Goal: Task Accomplishment & Management: Complete application form

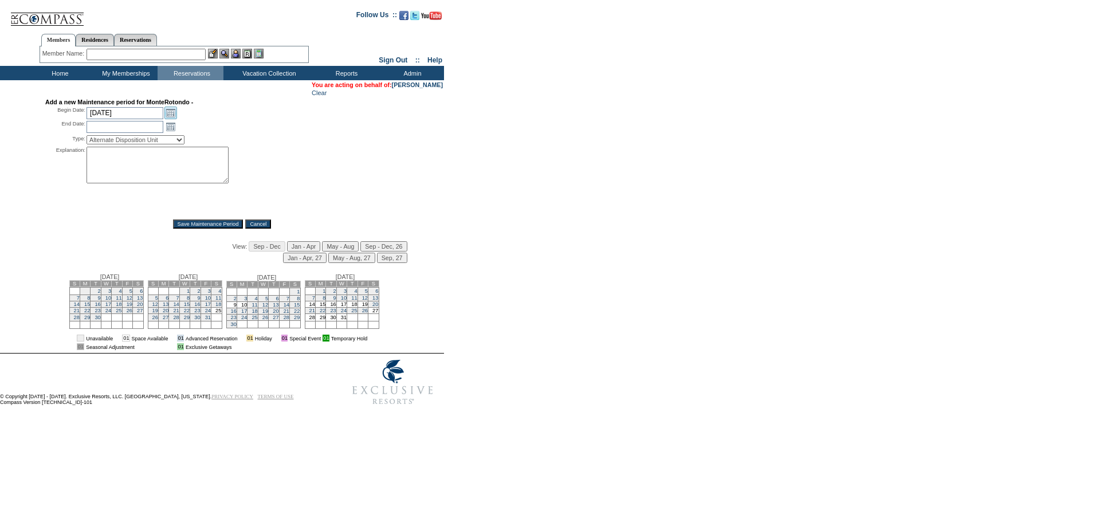
click at [171, 112] on link "Open the calendar popup." at bounding box center [170, 113] width 13 height 13
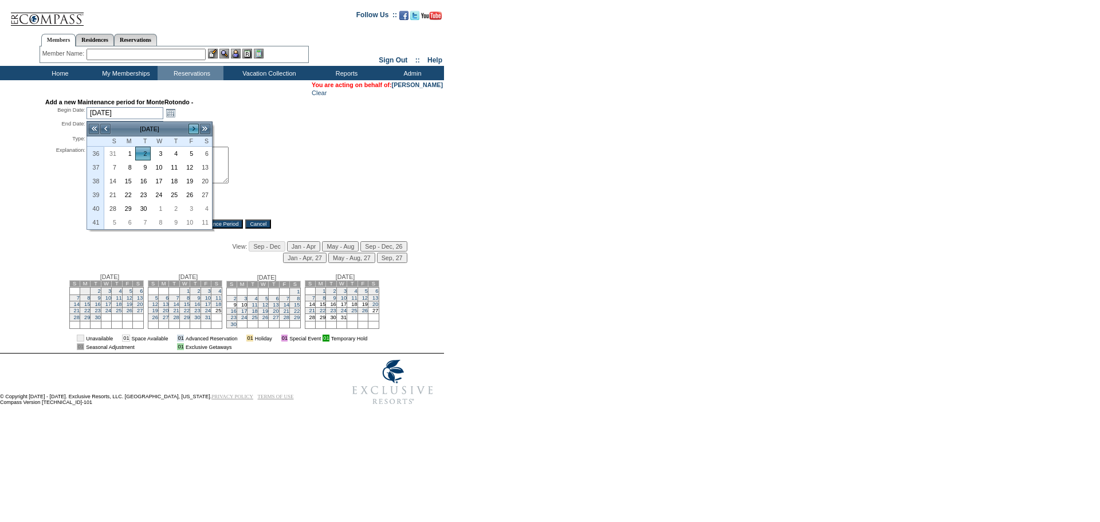
click at [199, 127] on link ">" at bounding box center [193, 128] width 11 height 11
click at [197, 127] on link ">" at bounding box center [193, 128] width 11 height 11
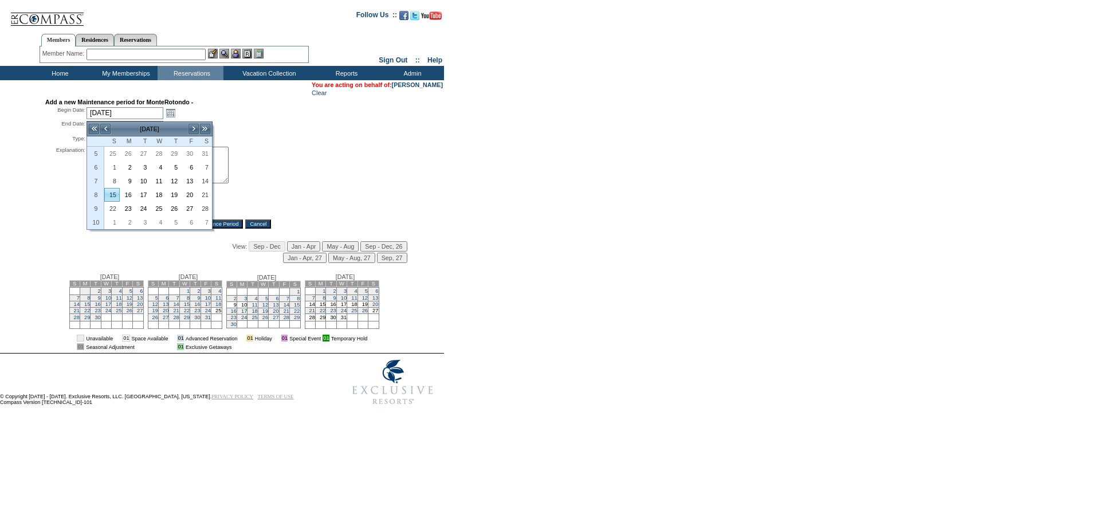
click at [113, 195] on link "15" at bounding box center [112, 195] width 14 height 13
type input "[DATE]"
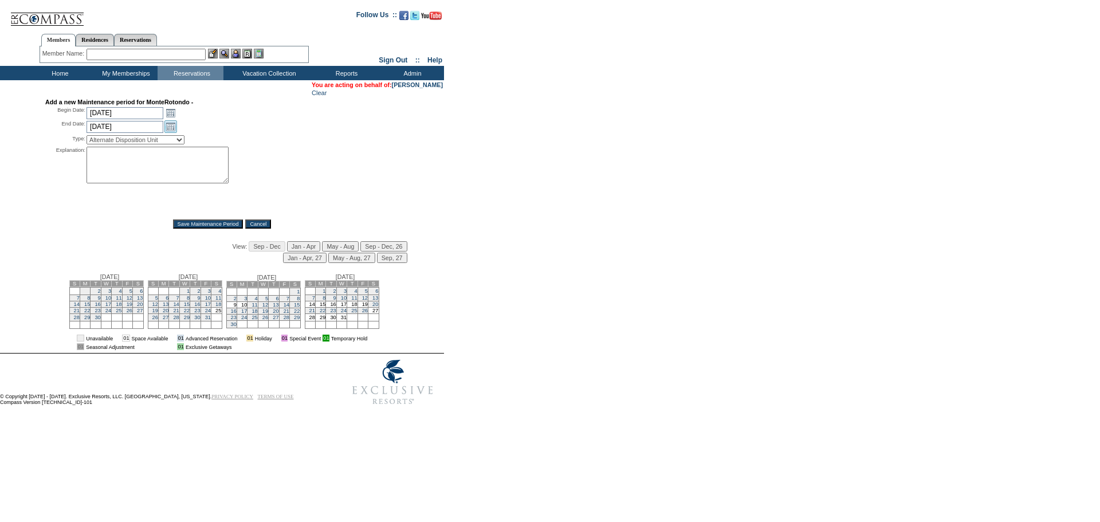
click at [171, 130] on link "Open the calendar popup." at bounding box center [170, 126] width 13 height 13
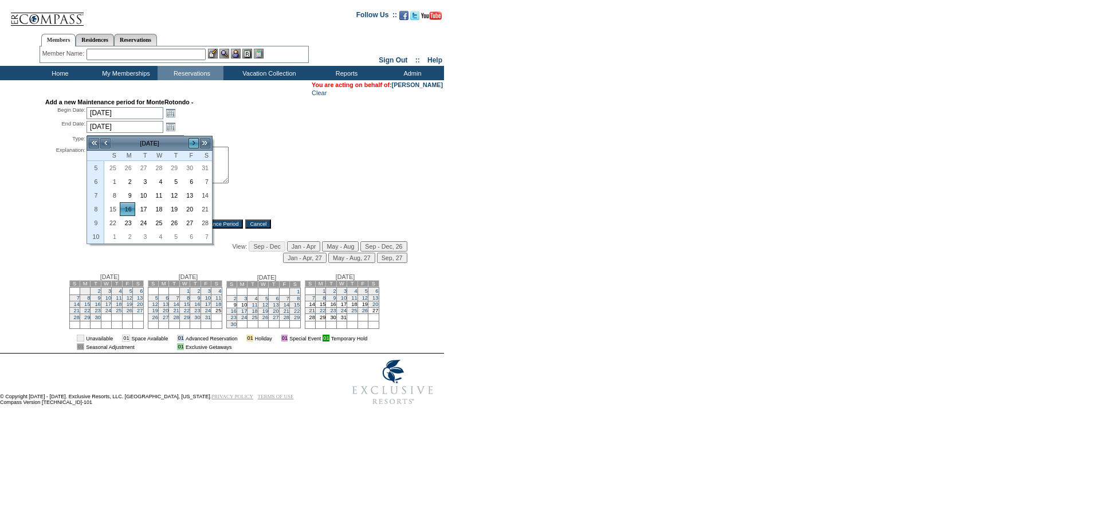
click at [194, 147] on link ">" at bounding box center [193, 143] width 11 height 11
click at [217, 209] on div "*" at bounding box center [160, 179] width 146 height 65
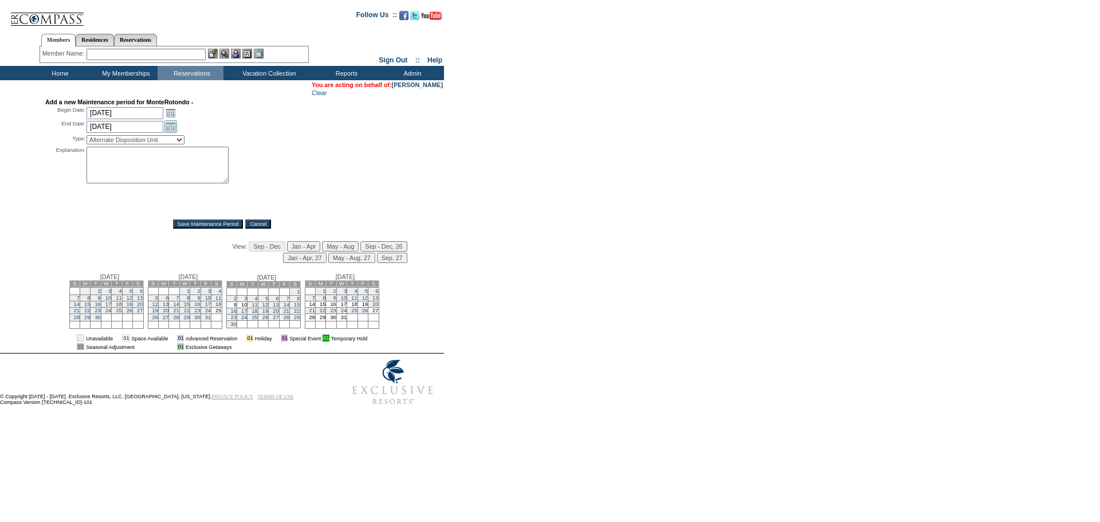
click at [171, 133] on link "Open the calendar popup." at bounding box center [170, 126] width 13 height 13
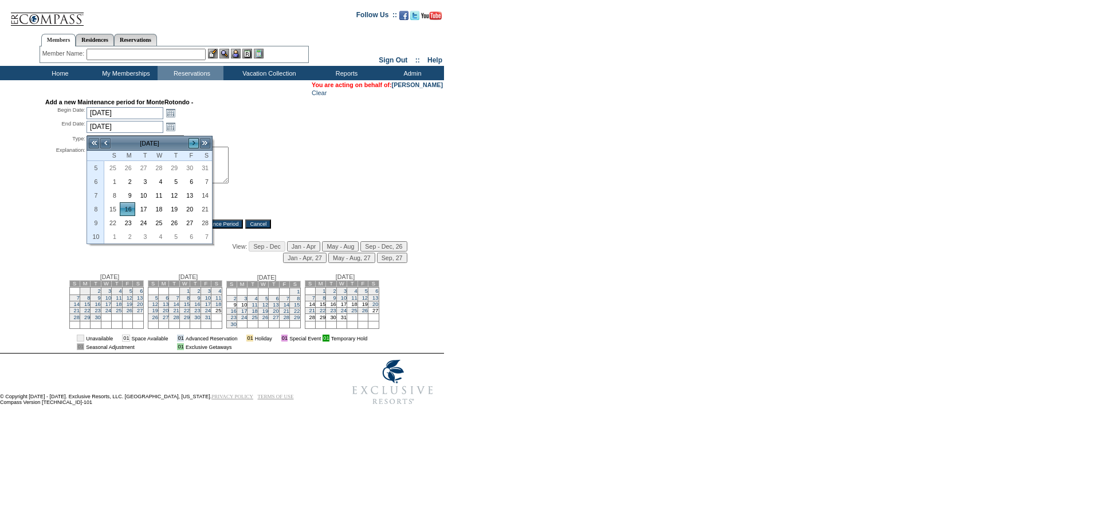
click at [192, 146] on link ">" at bounding box center [193, 143] width 11 height 11
click at [207, 209] on link "21" at bounding box center [204, 209] width 14 height 13
type input "[DATE]"
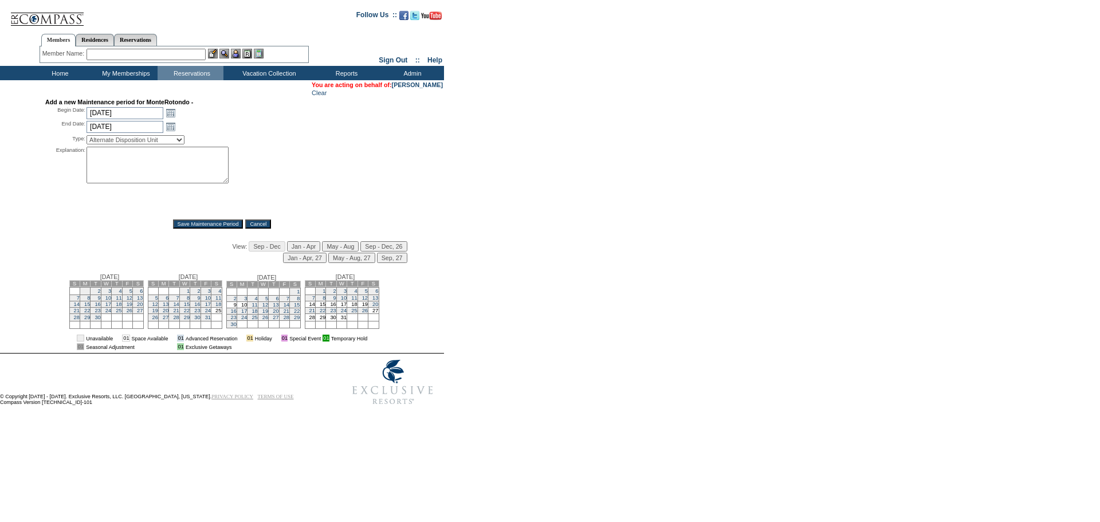
click at [143, 141] on select "Alternate Disposition Unit Business Hold Disposition Exclusive Alliance Partner…" at bounding box center [136, 139] width 98 height 9
select select "PropMaint"
click at [87, 138] on select "Alternate Disposition Unit Business Hold Disposition Exclusive Alliance Partner…" at bounding box center [136, 139] width 98 height 9
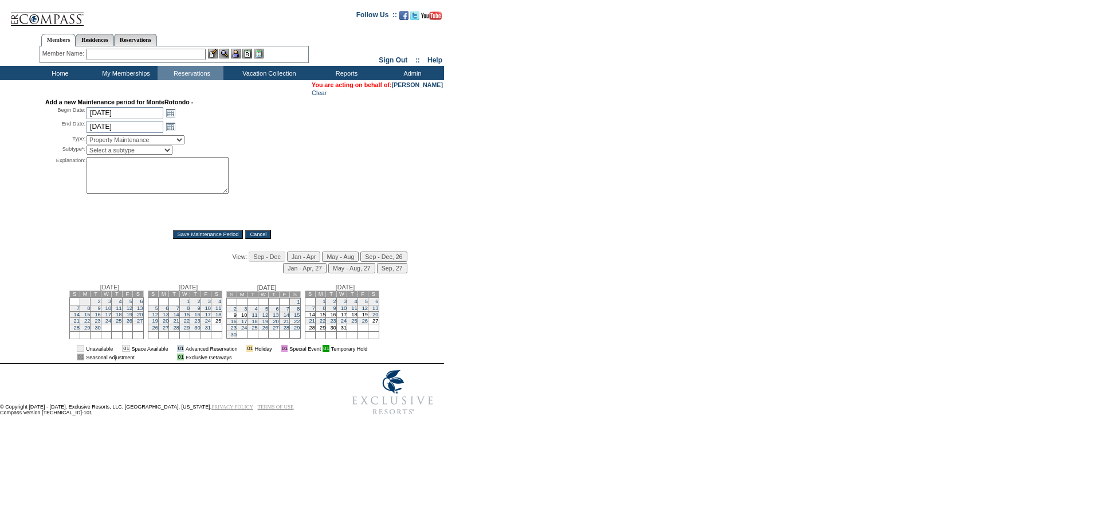
click at [109, 171] on textarea at bounding box center [158, 175] width 142 height 37
type textarea "kitchen renovation-LC"
click at [142, 154] on select "Select a subtype FF&E Projects Housekeeping/Deep Clean Monthly PM Block Planned…" at bounding box center [130, 150] width 86 height 9
select select "PropMaint-PlannedMaint"
click at [87, 149] on select "Select a subtype FF&E Projects Housekeeping/Deep Clean Monthly PM Block Planned…" at bounding box center [130, 150] width 86 height 9
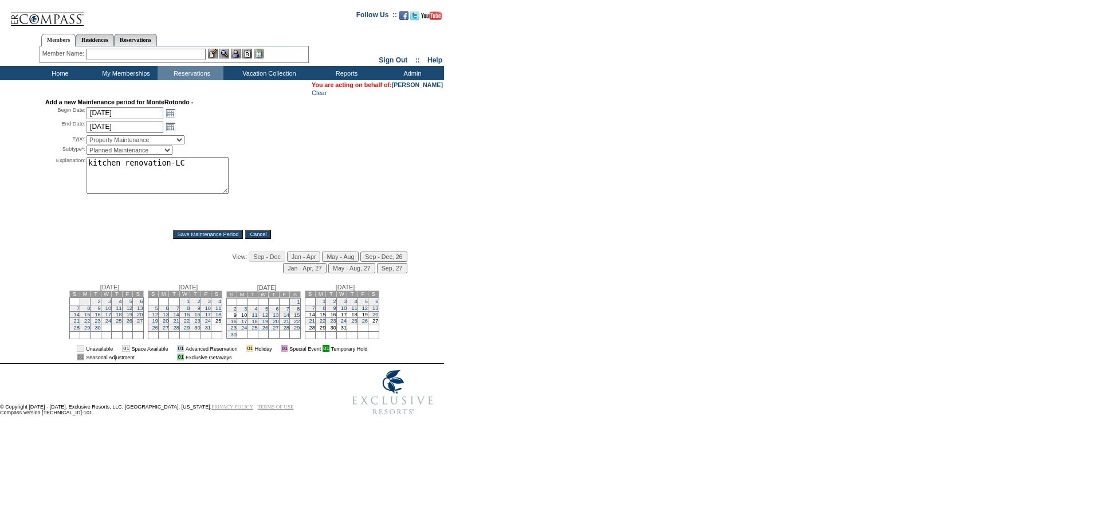
click at [202, 238] on input "Save Maintenance Period" at bounding box center [208, 234] width 70 height 9
